Goal: Information Seeking & Learning: Learn about a topic

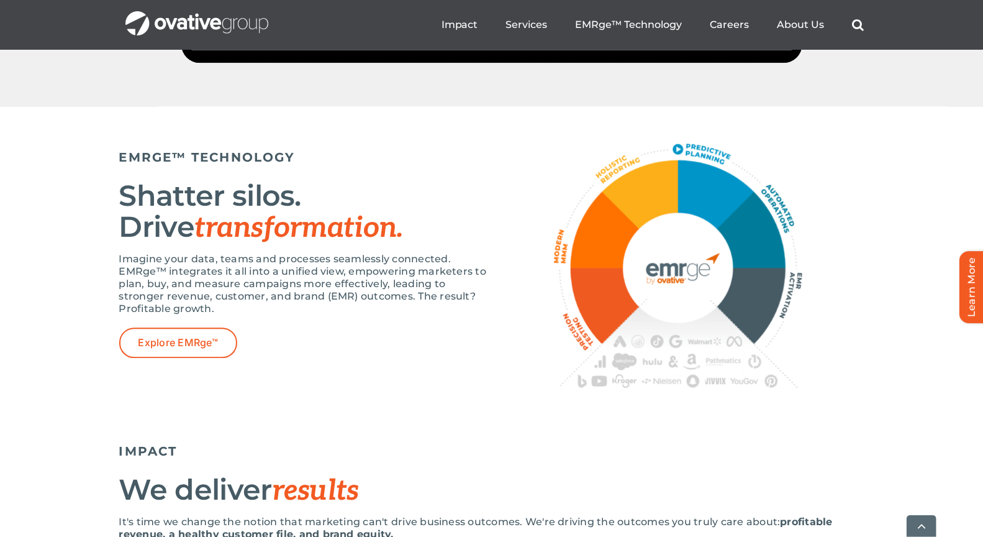
scroll to position [2163, 0]
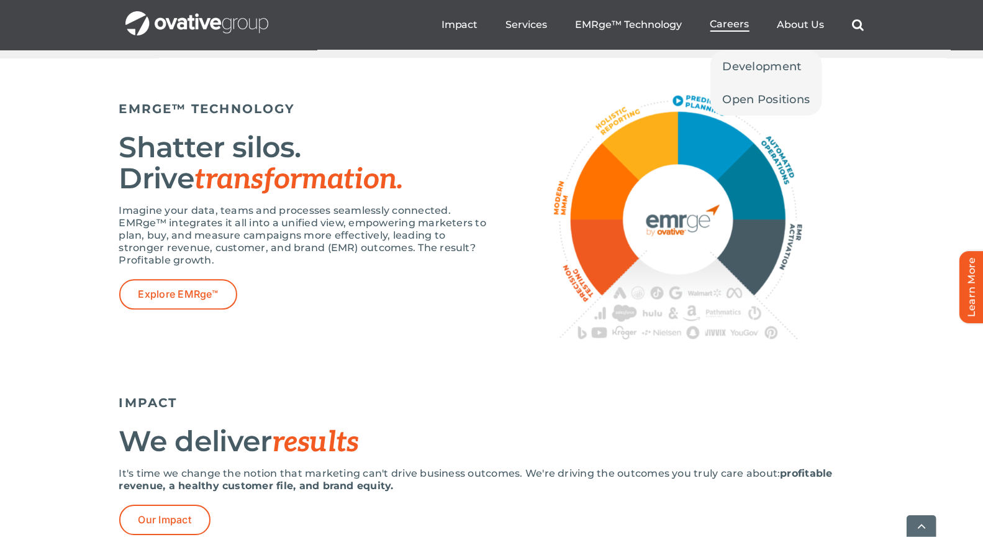
click at [733, 24] on span "Careers" at bounding box center [730, 24] width 39 height 12
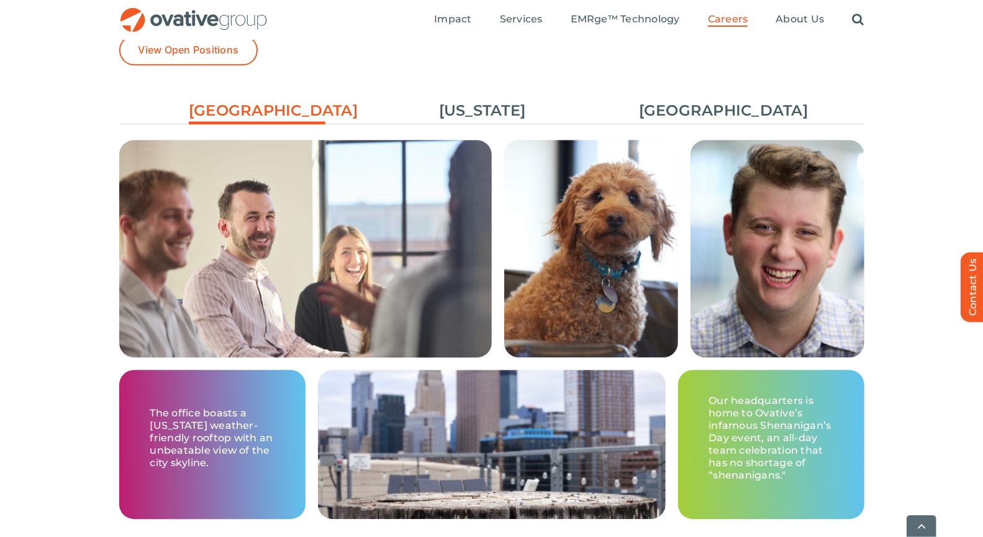
scroll to position [1862, 0]
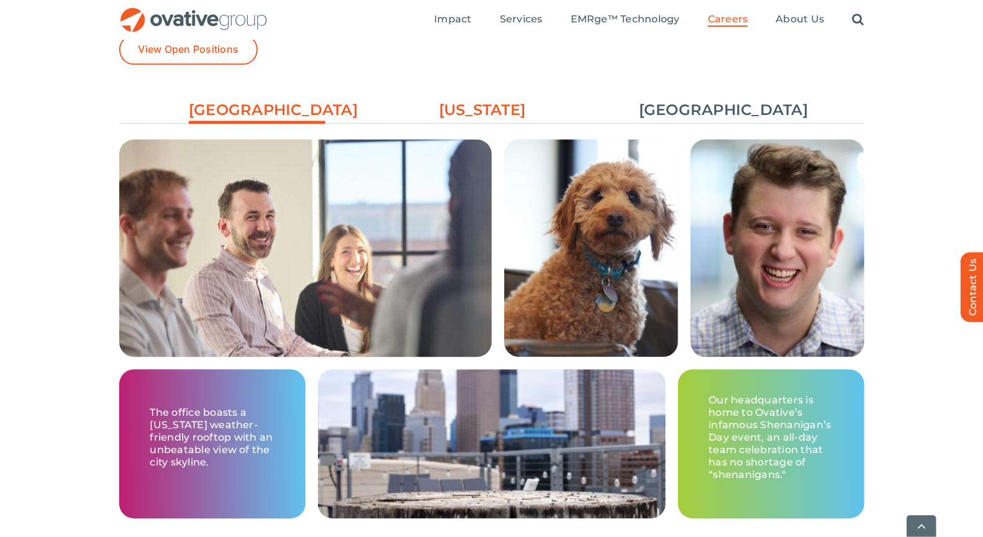
click at [479, 113] on link "[US_STATE]" at bounding box center [482, 109] width 137 height 21
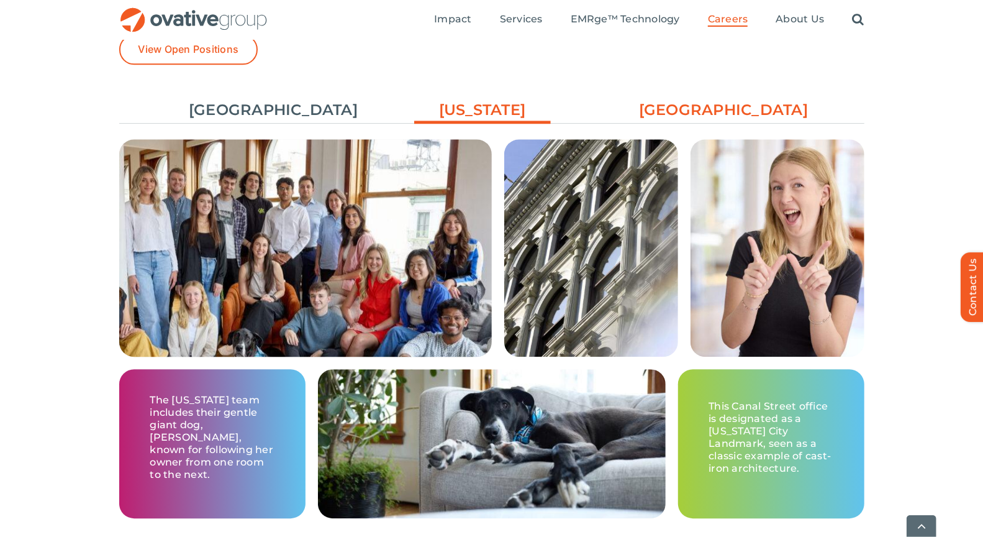
click at [708, 119] on link "[GEOGRAPHIC_DATA]" at bounding box center [707, 109] width 137 height 21
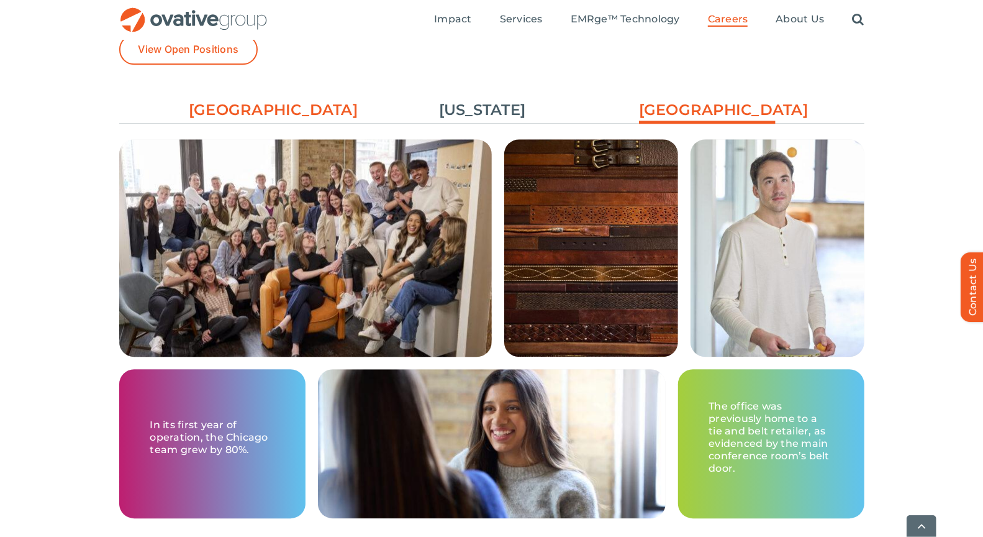
click at [264, 107] on link "[GEOGRAPHIC_DATA]" at bounding box center [257, 109] width 137 height 21
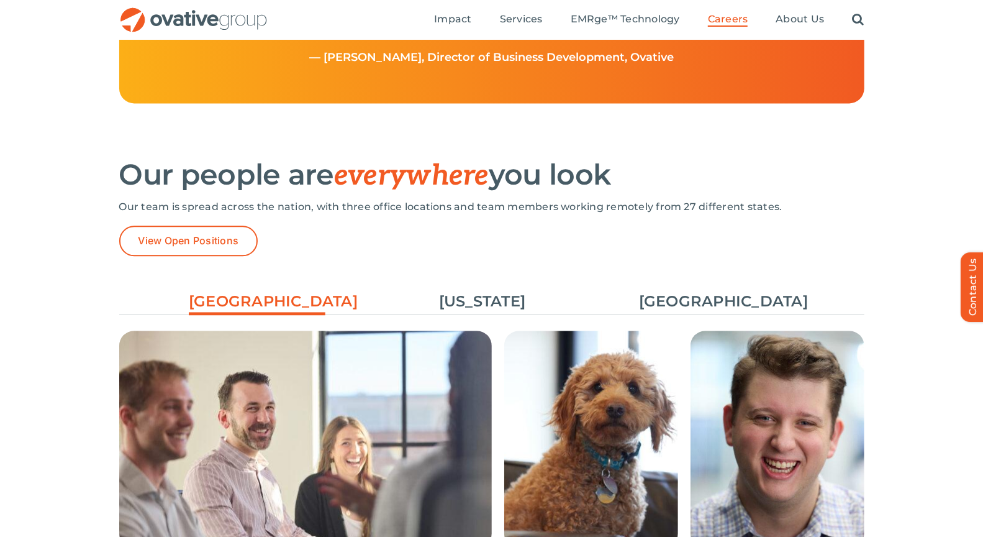
scroll to position [1669, 0]
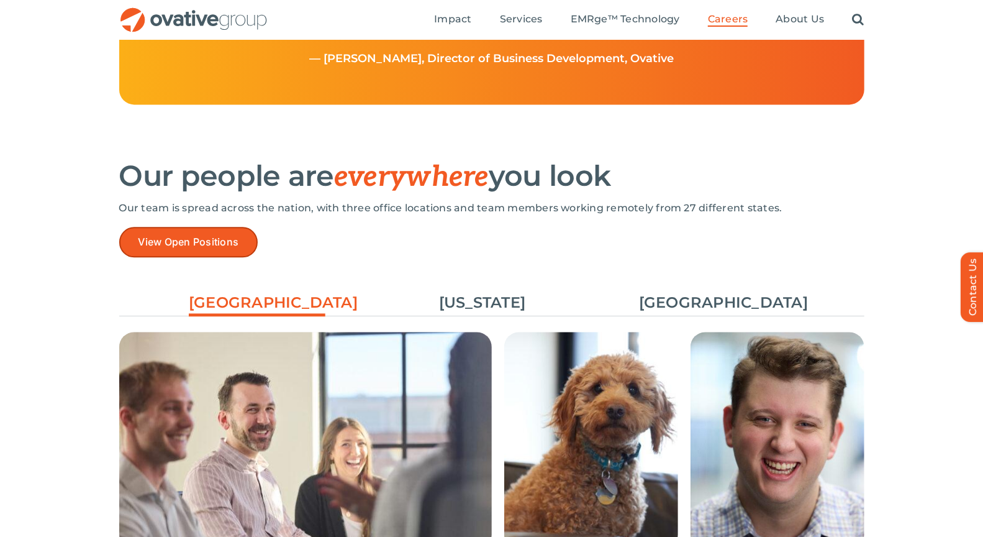
click at [232, 239] on span "View Open Positions" at bounding box center [189, 242] width 101 height 12
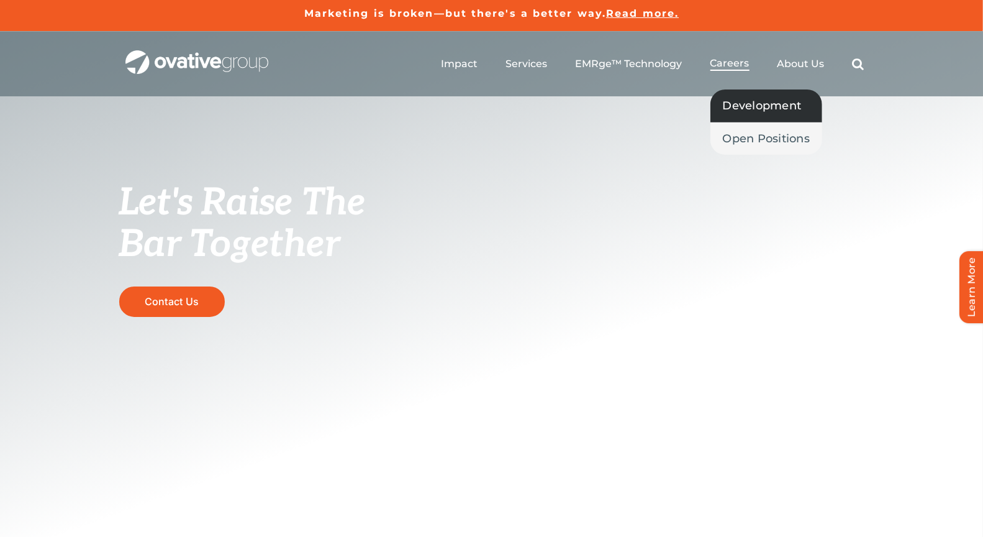
click at [750, 104] on span "Development" at bounding box center [762, 105] width 79 height 17
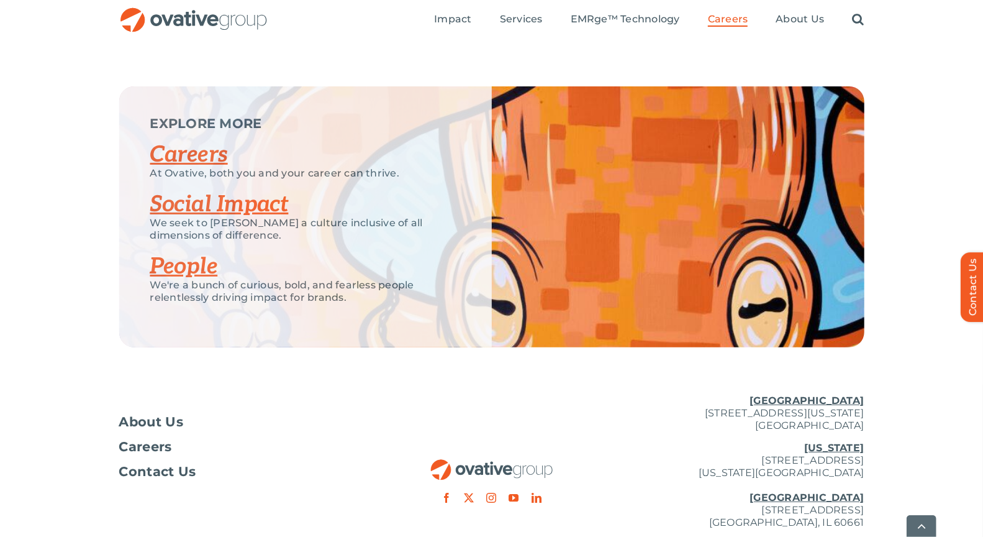
scroll to position [3114, 0]
